Goal: Information Seeking & Learning: Understand process/instructions

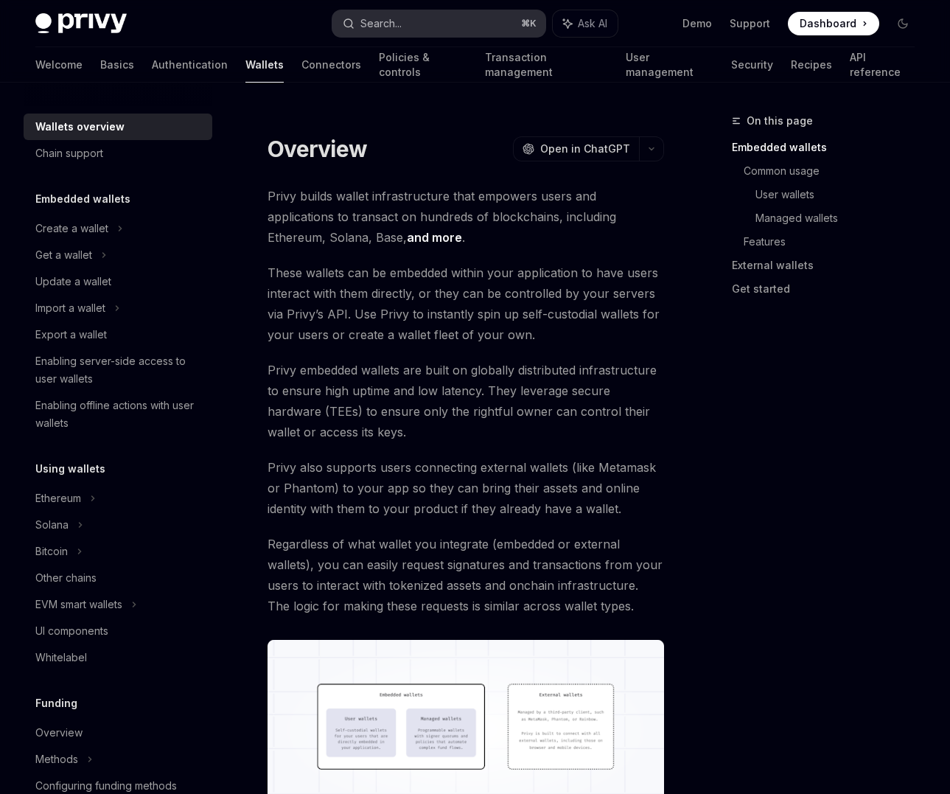
click at [401, 29] on div "Search..." at bounding box center [380, 24] width 41 height 18
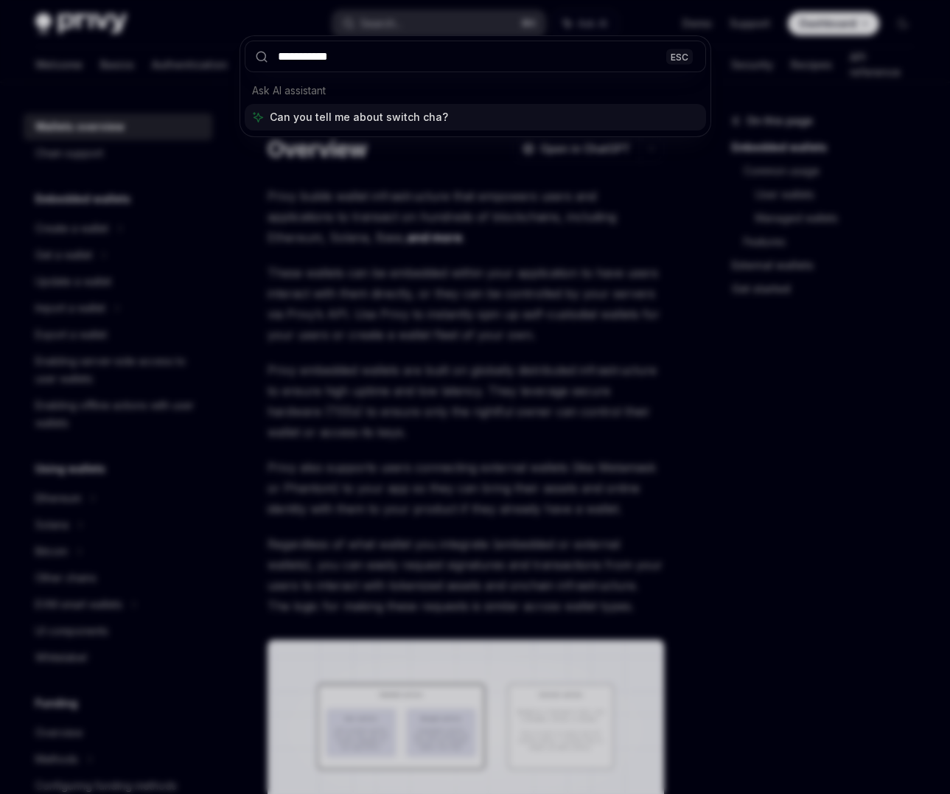
type input "**********"
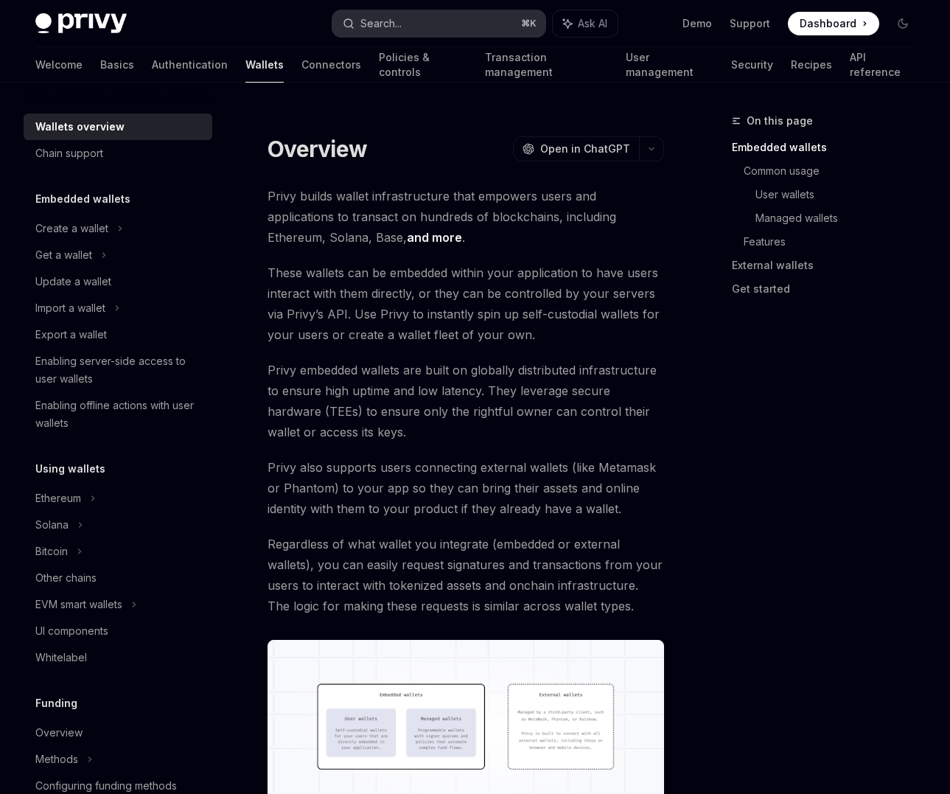
type textarea "*"
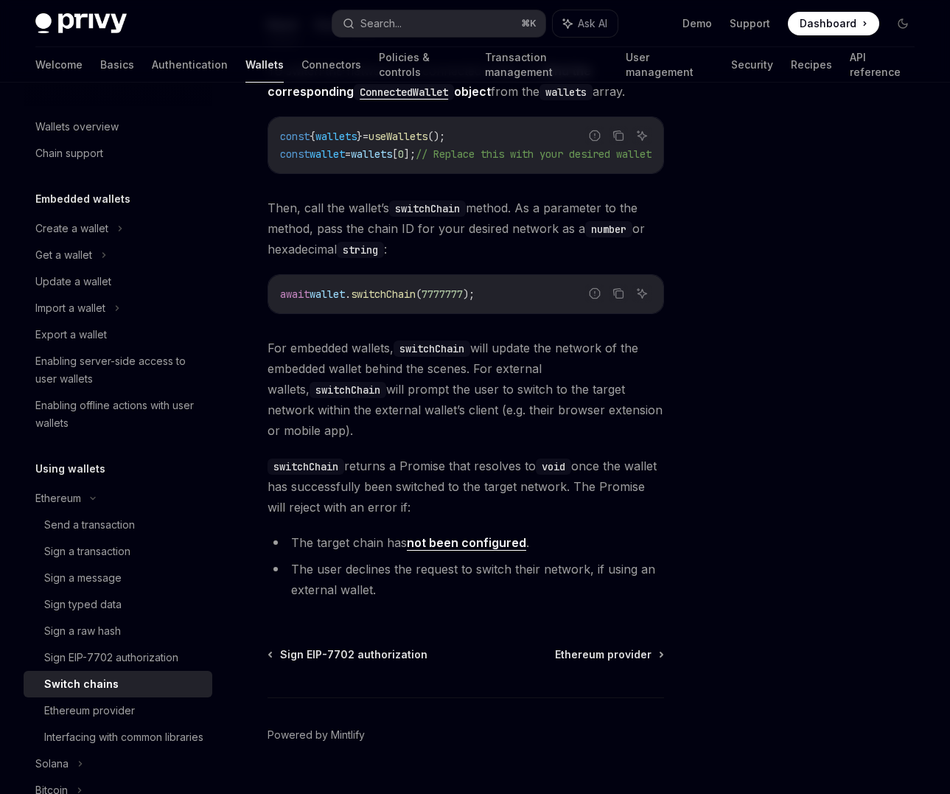
scroll to position [188, 0]
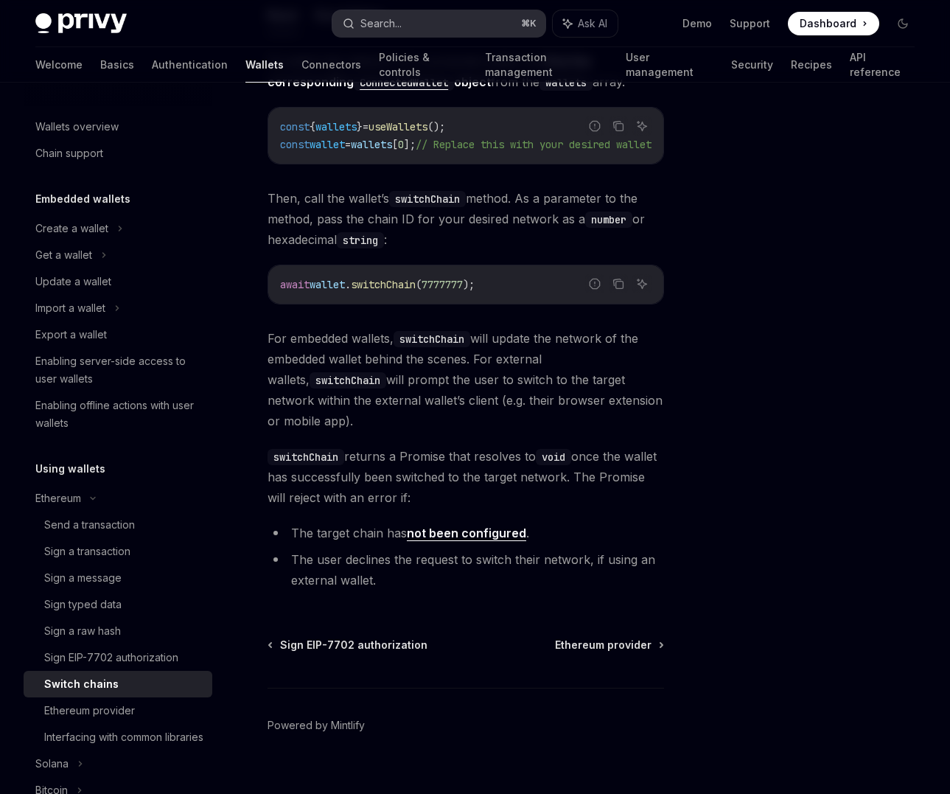
click at [417, 28] on button "Search... ⌘ K" at bounding box center [438, 23] width 213 height 27
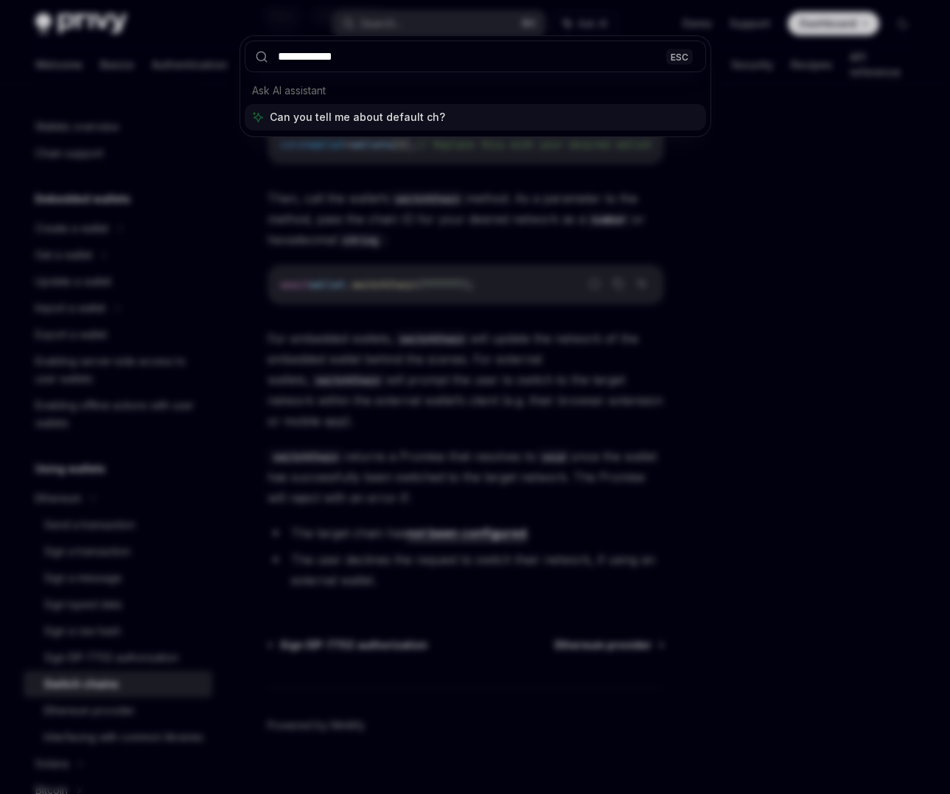
type input "**********"
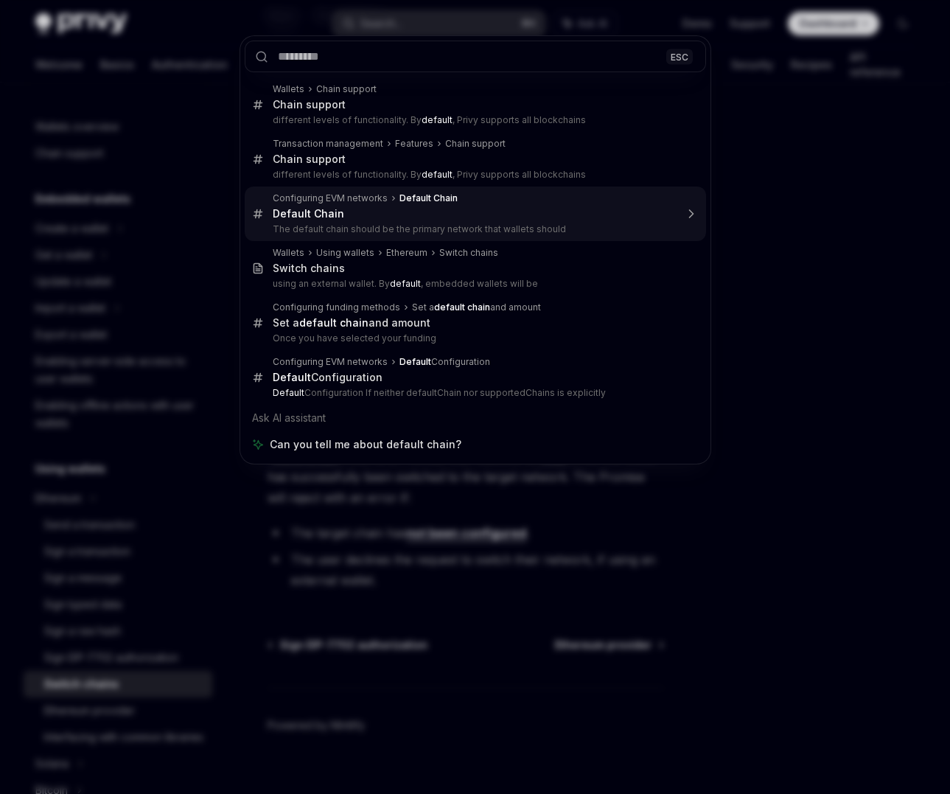
type textarea "*"
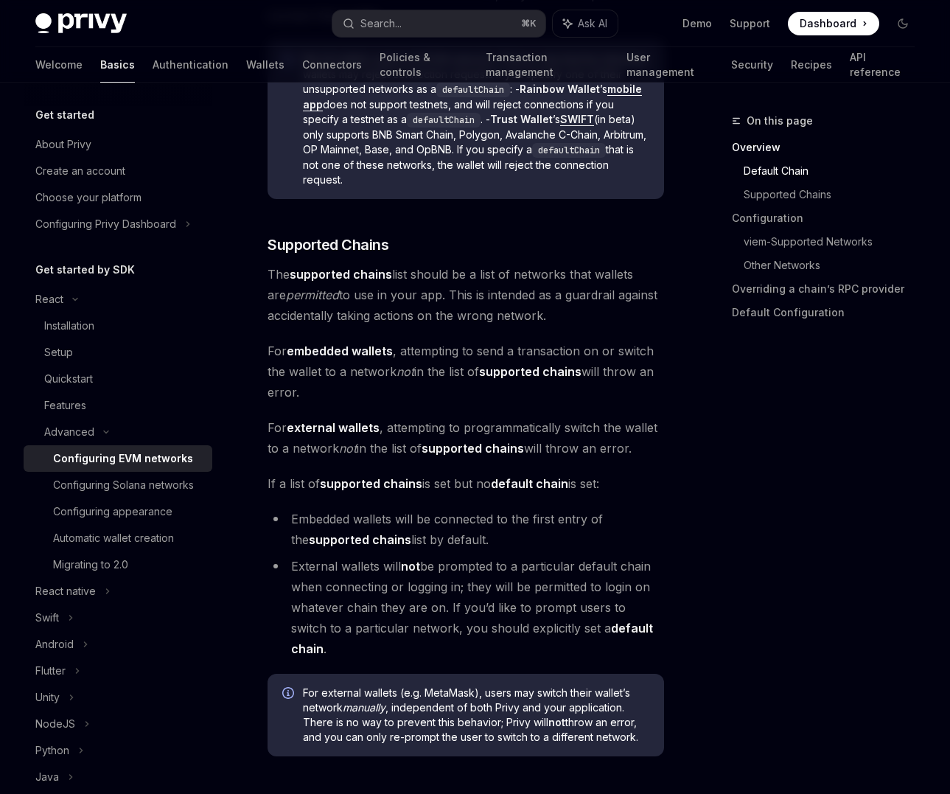
scroll to position [979, 0]
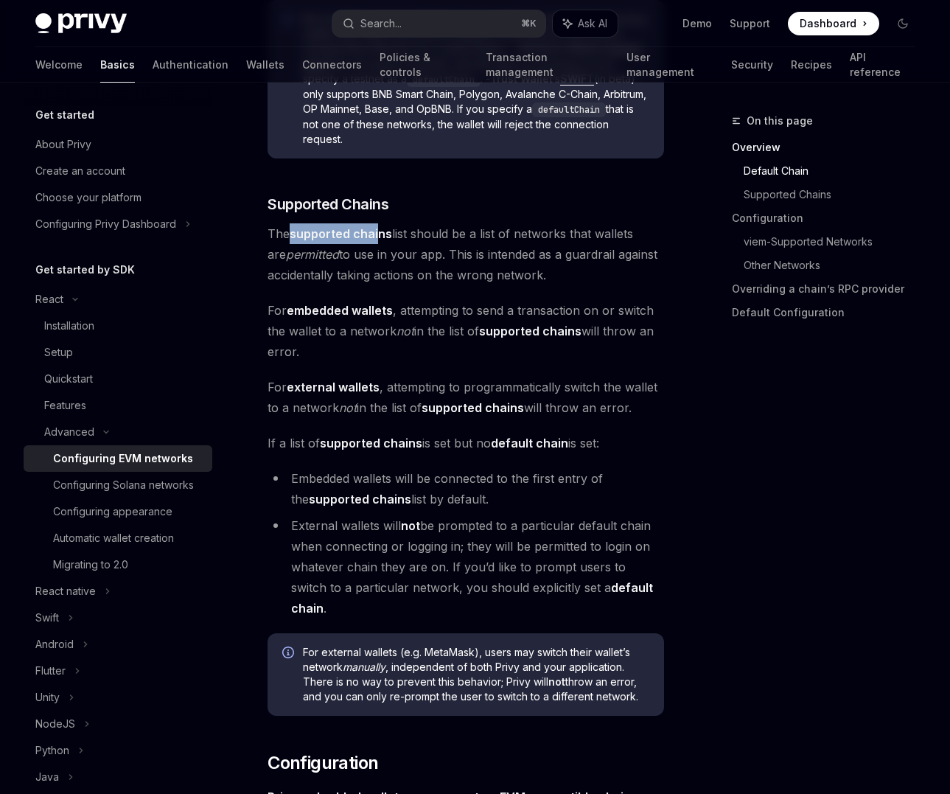
drag, startPoint x: 293, startPoint y: 234, endPoint x: 381, endPoint y: 234, distance: 88.5
click at [381, 234] on strong "supported chains" at bounding box center [341, 233] width 102 height 15
drag, startPoint x: 395, startPoint y: 235, endPoint x: 298, endPoint y: 234, distance: 97.3
click at [298, 234] on span "The supported chains list should be a list of networks that wallets are permitt…" at bounding box center [466, 254] width 397 height 62
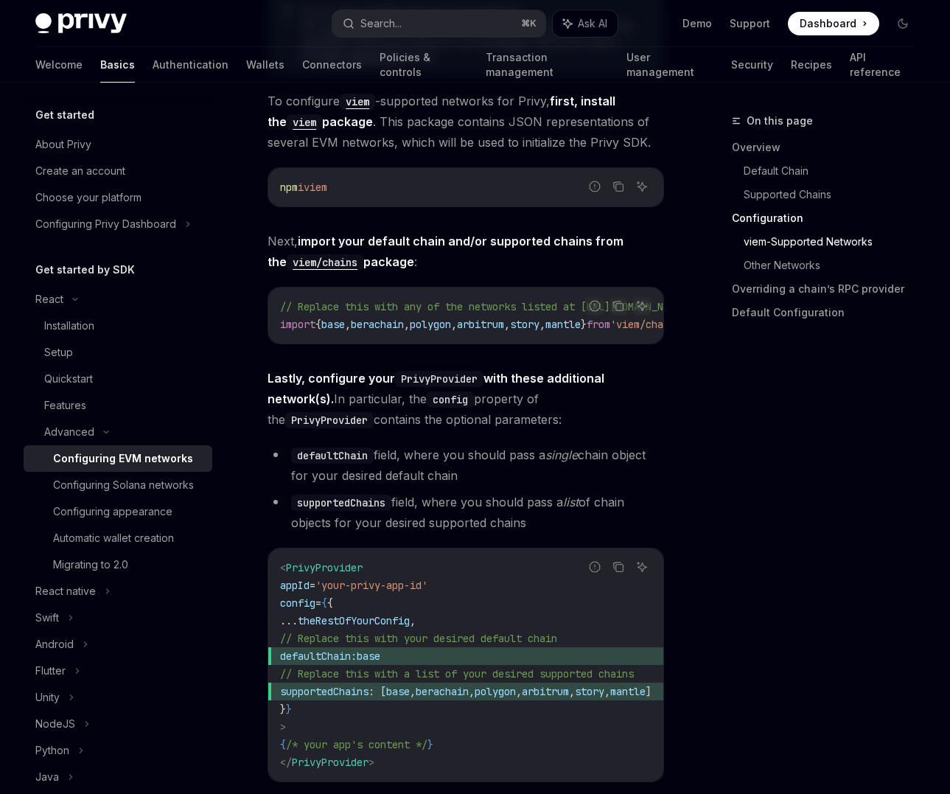
scroll to position [1866, 0]
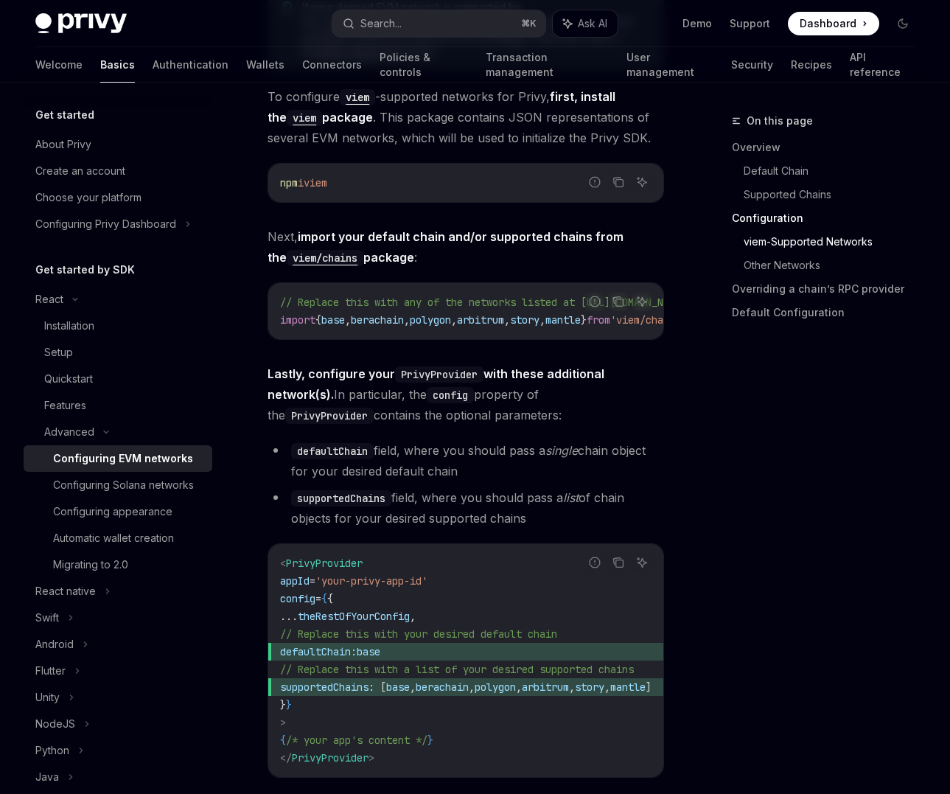
click at [459, 643] on span "defaultChain: base" at bounding box center [483, 652] width 407 height 18
drag, startPoint x: 413, startPoint y: 638, endPoint x: 331, endPoint y: 634, distance: 81.9
click at [331, 643] on span "defaultChain: base" at bounding box center [483, 652] width 407 height 18
copy span "defaultChain:"
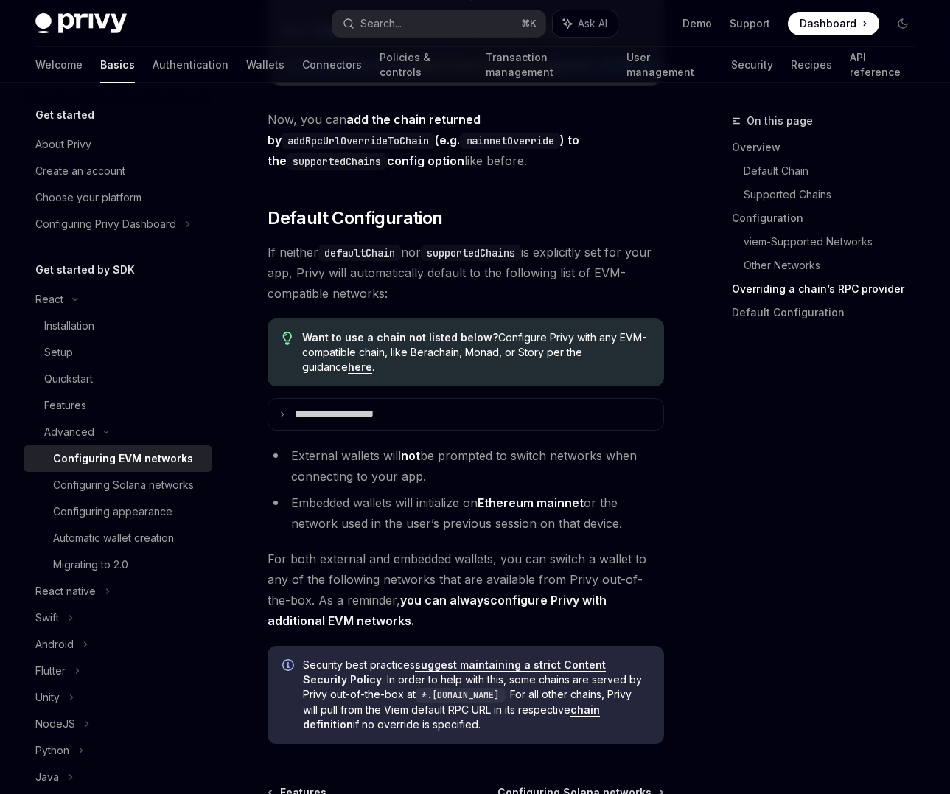
scroll to position [4001, 0]
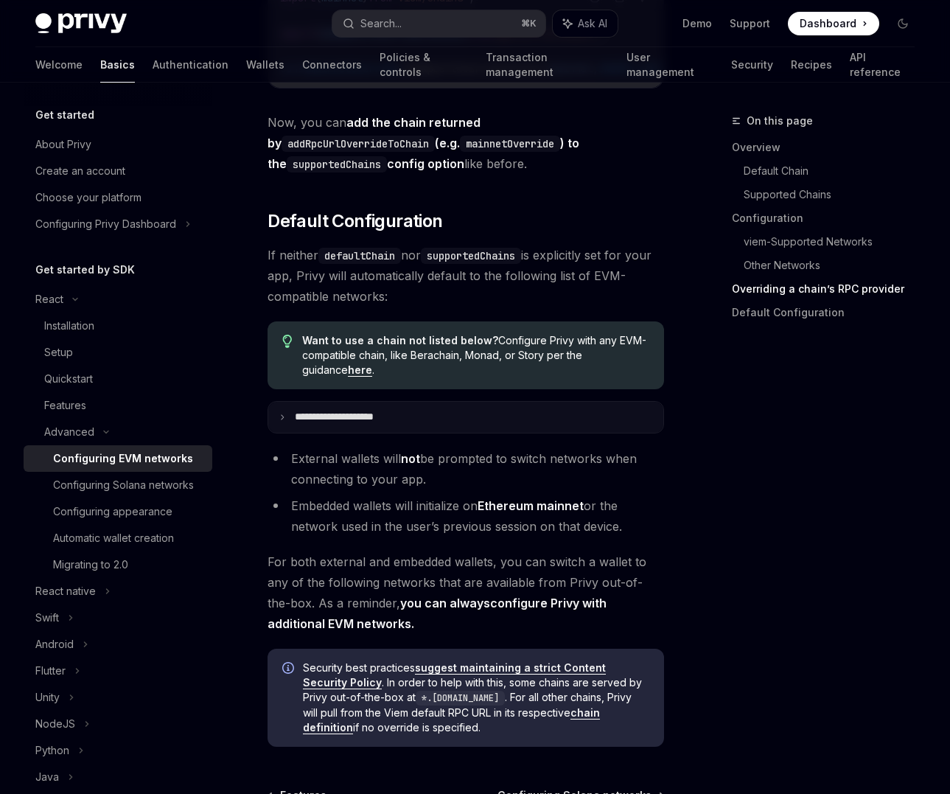
click at [437, 419] on summary "**********" at bounding box center [465, 417] width 395 height 31
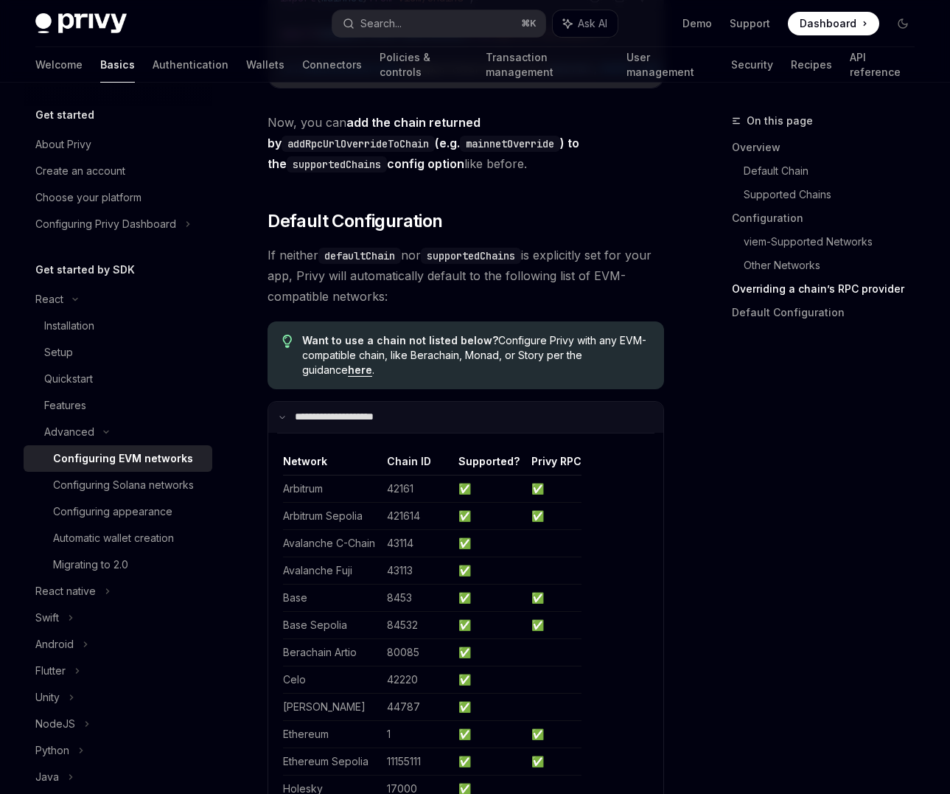
click at [437, 419] on summary "**********" at bounding box center [465, 417] width 395 height 31
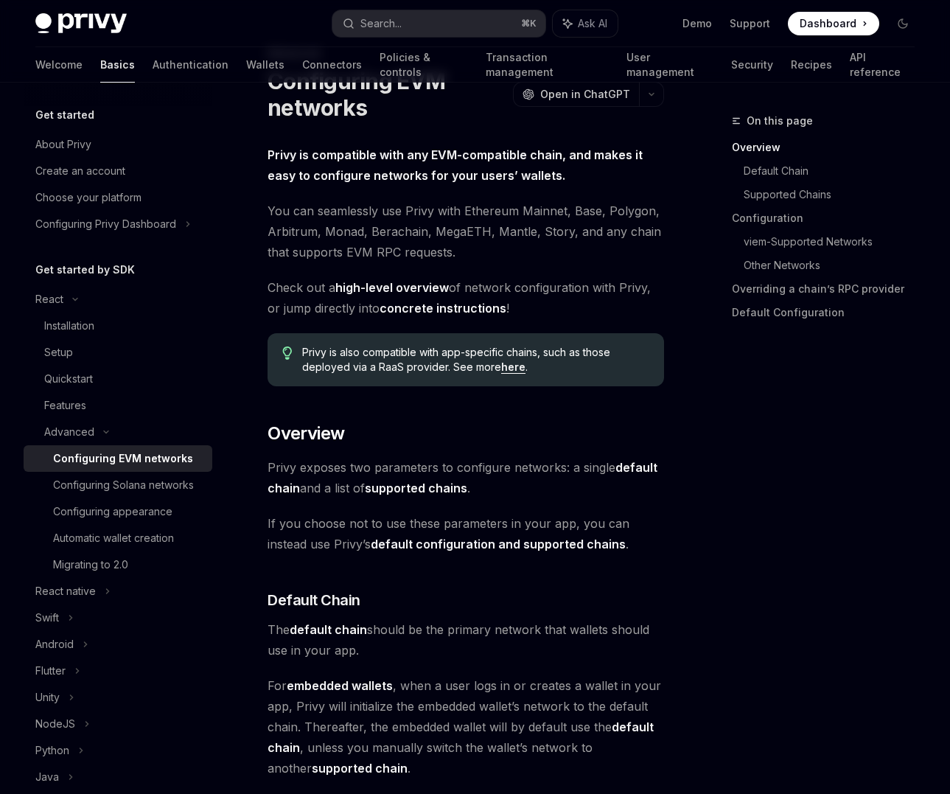
scroll to position [66, 0]
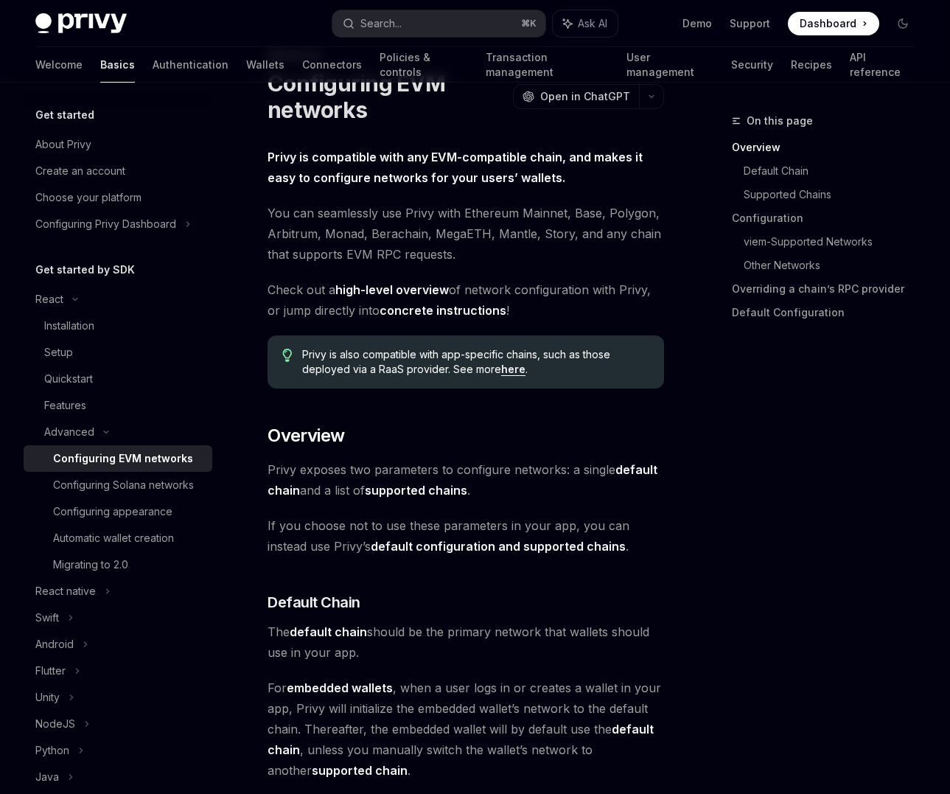
click at [415, 310] on link "concrete instructions" at bounding box center [443, 310] width 127 height 15
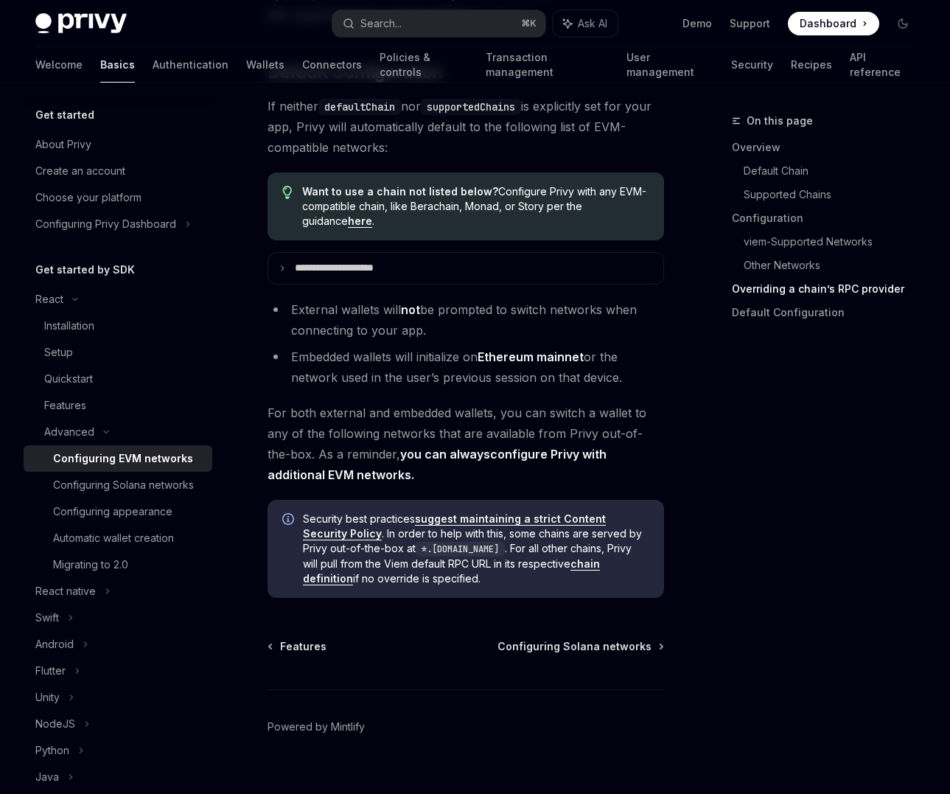
scroll to position [4172, 0]
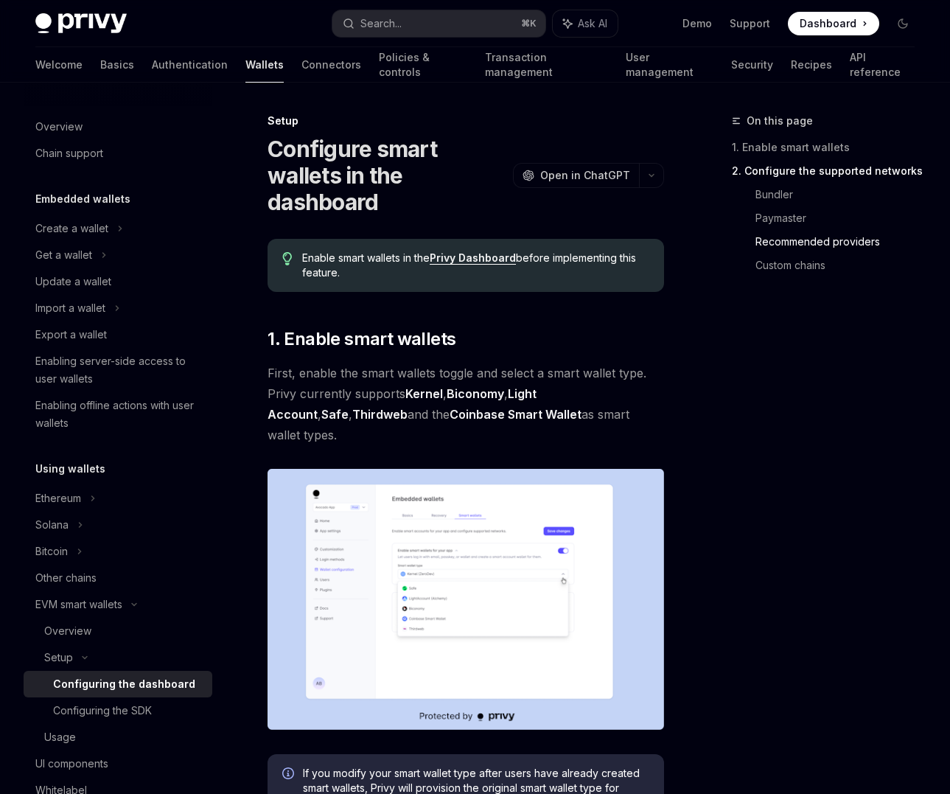
scroll to position [1776, 0]
